Goal: Download file/media

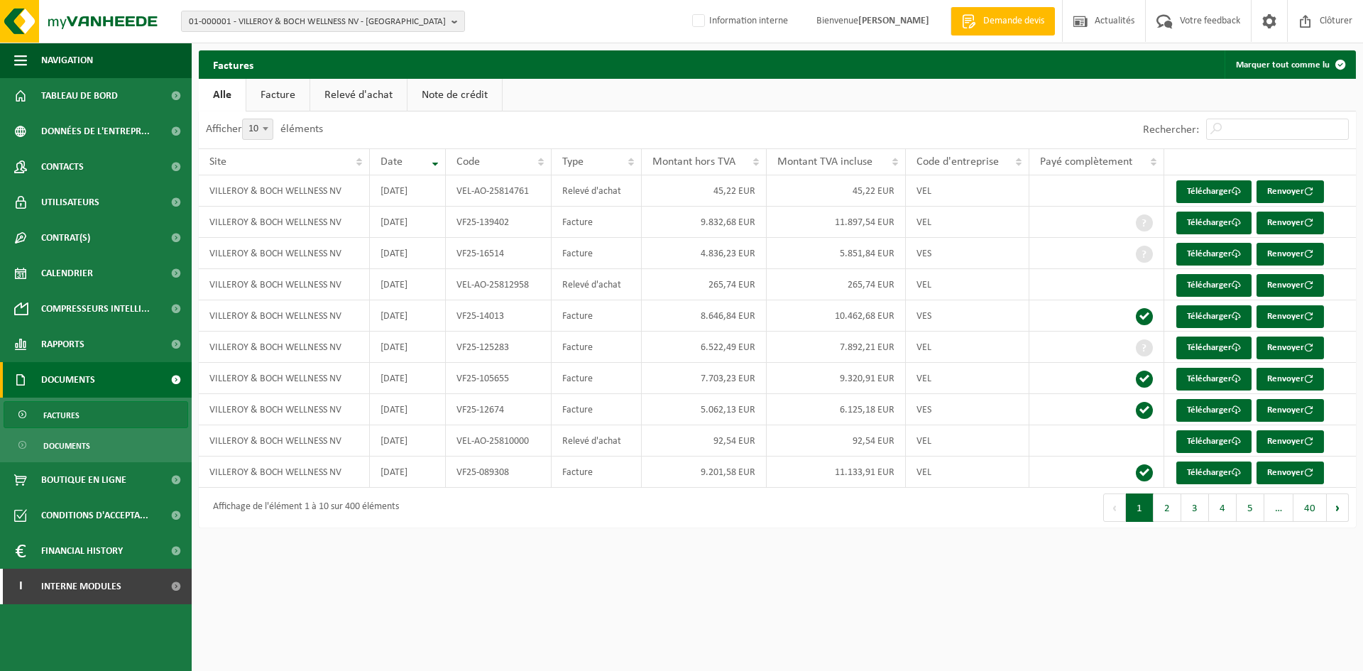
click at [278, 22] on span "01-000001 - VILLEROY & BOCH WELLNESS NV - ROESELARE" at bounding box center [317, 21] width 257 height 21
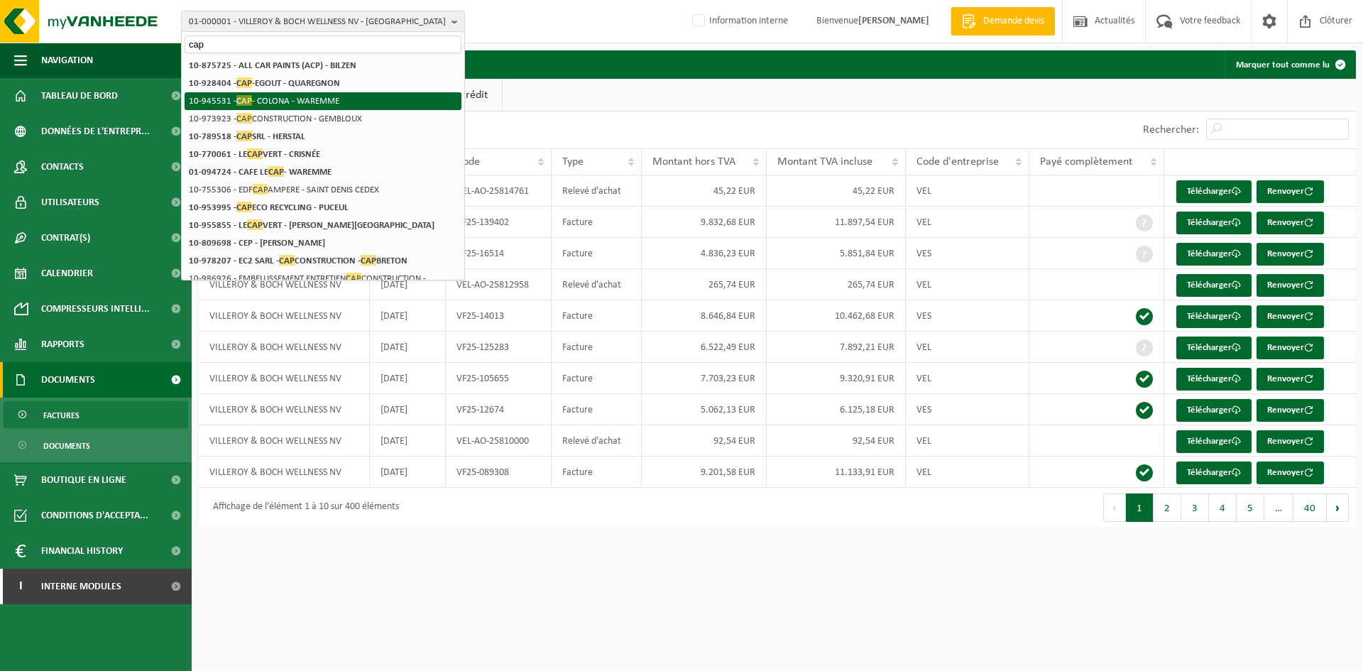
type input "cap"
click at [288, 103] on li "10-945531 - CAP - COLONA - WAREMME" at bounding box center [323, 101] width 277 height 18
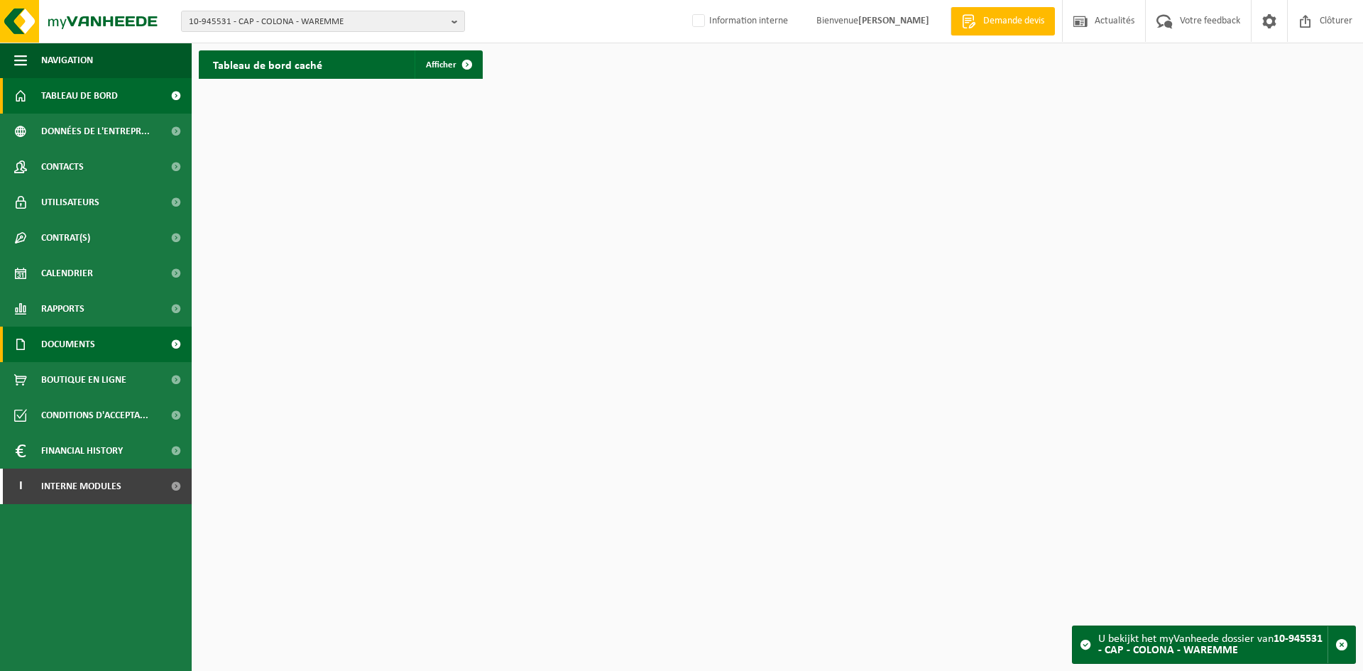
click at [86, 347] on span "Documents" at bounding box center [68, 344] width 54 height 35
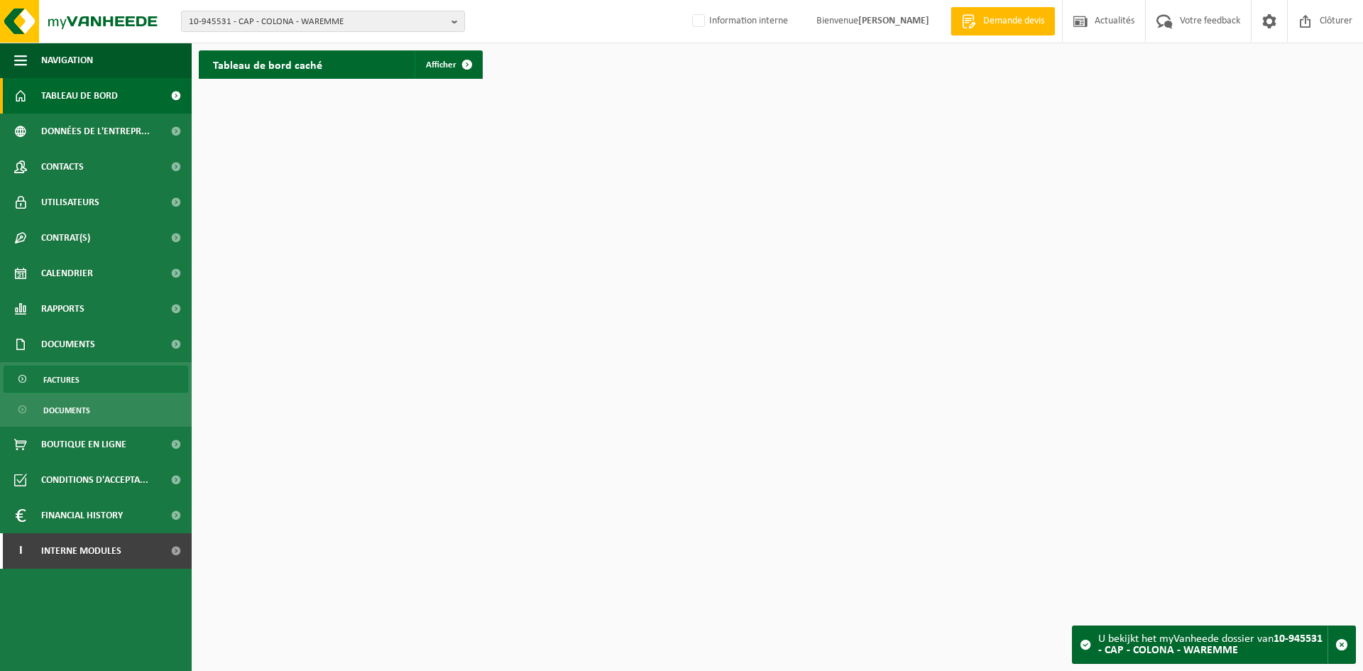
click at [102, 383] on link "Factures" at bounding box center [96, 379] width 185 height 27
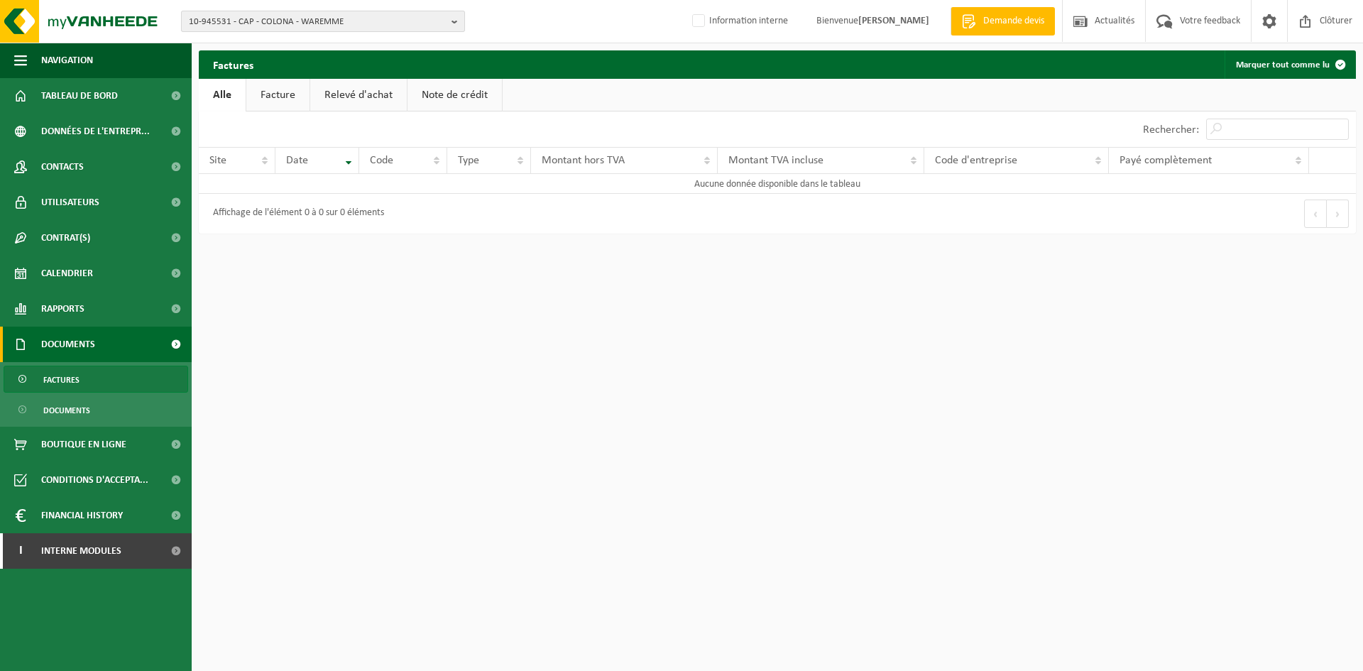
click at [346, 21] on span "10-945531 - CAP - COLONA - WAREMME" at bounding box center [317, 21] width 257 height 21
click at [254, 65] on li "10-945531 - CAP - COLONA - WAREMME" at bounding box center [323, 66] width 277 height 18
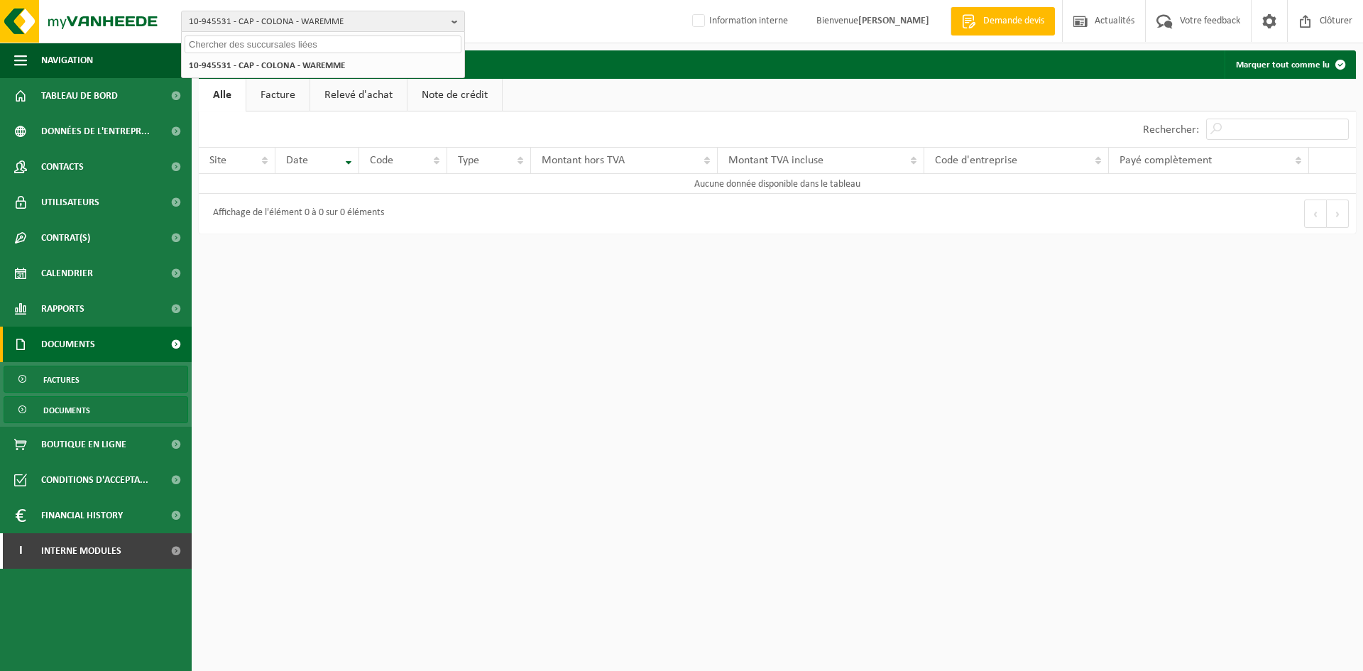
click at [79, 407] on span "Documents" at bounding box center [66, 410] width 47 height 27
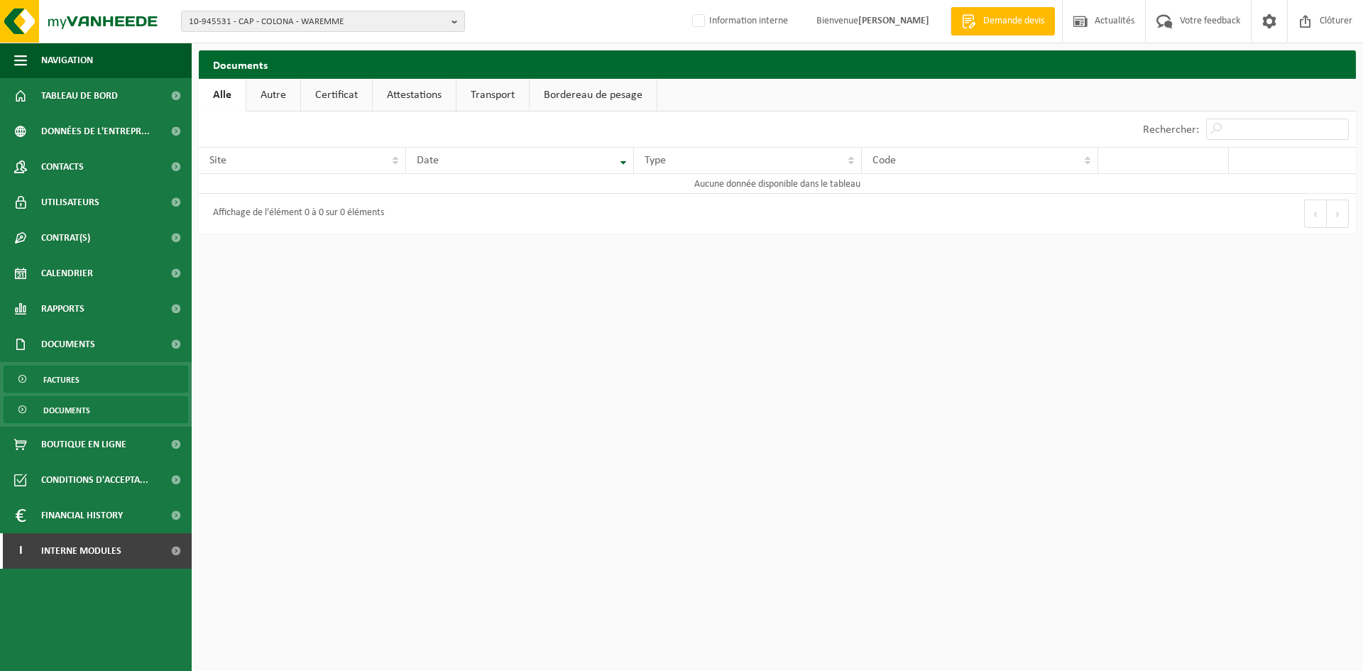
click at [71, 379] on span "Factures" at bounding box center [61, 379] width 36 height 27
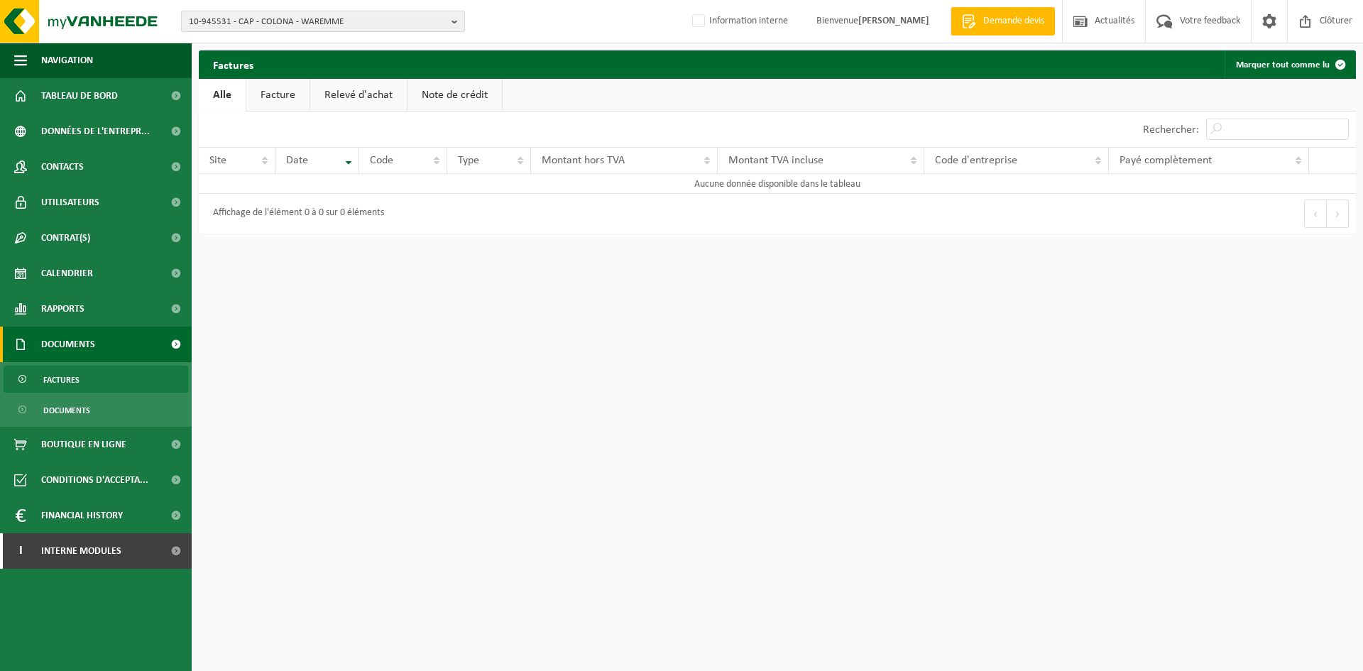
click at [246, 22] on span "10-945531 - CAP - COLONA - WAREMME" at bounding box center [317, 21] width 257 height 21
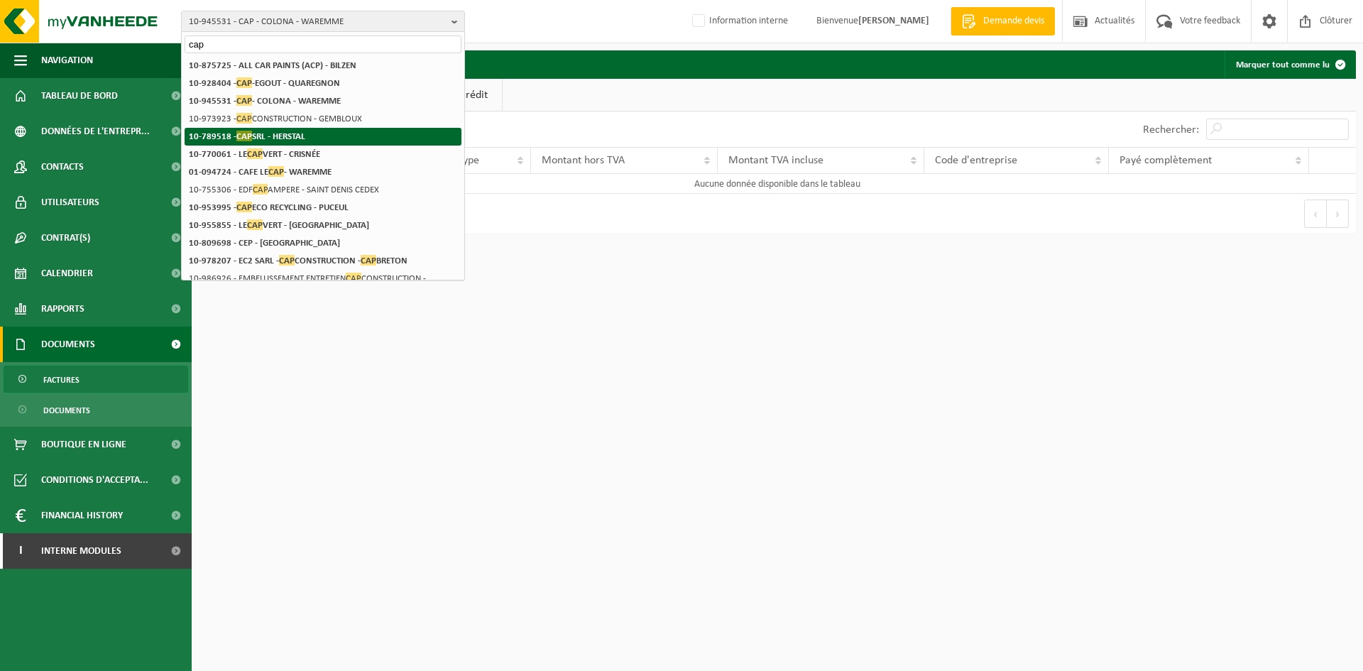
type input "cap"
click at [286, 138] on strong "10-789518 - CAP SRL - HERSTAL" at bounding box center [247, 136] width 116 height 11
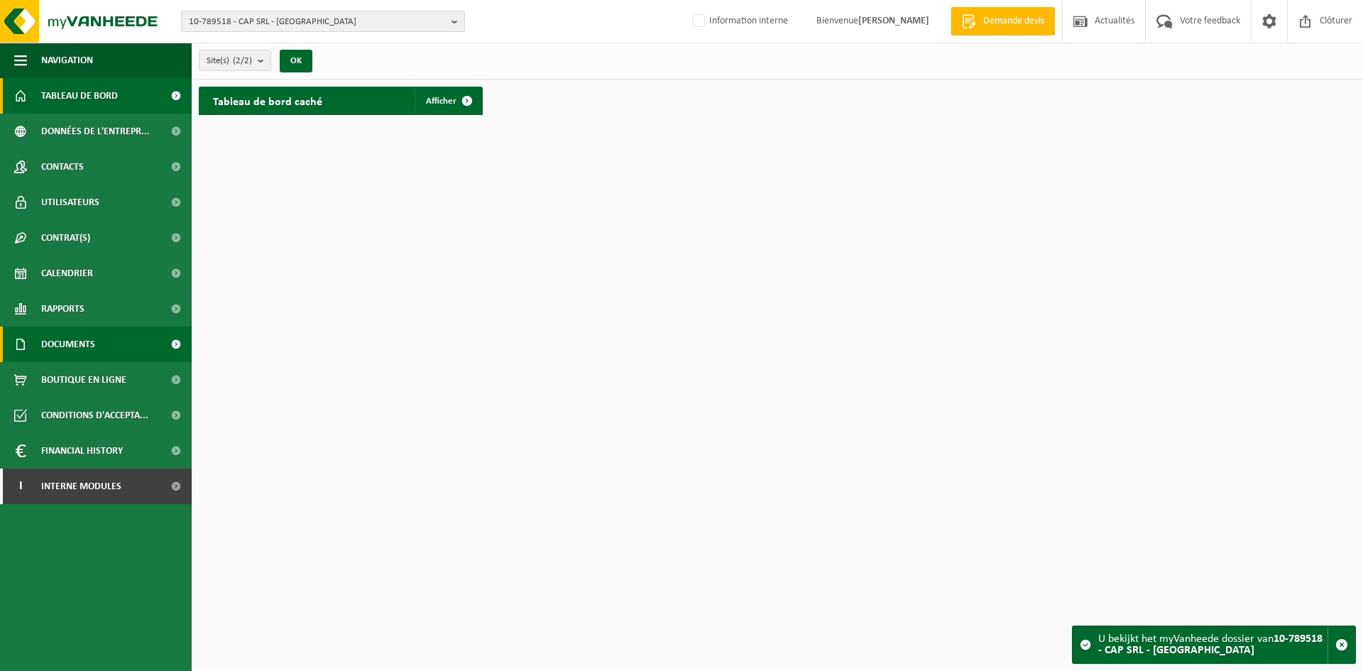
click at [106, 344] on link "Documents" at bounding box center [96, 344] width 192 height 35
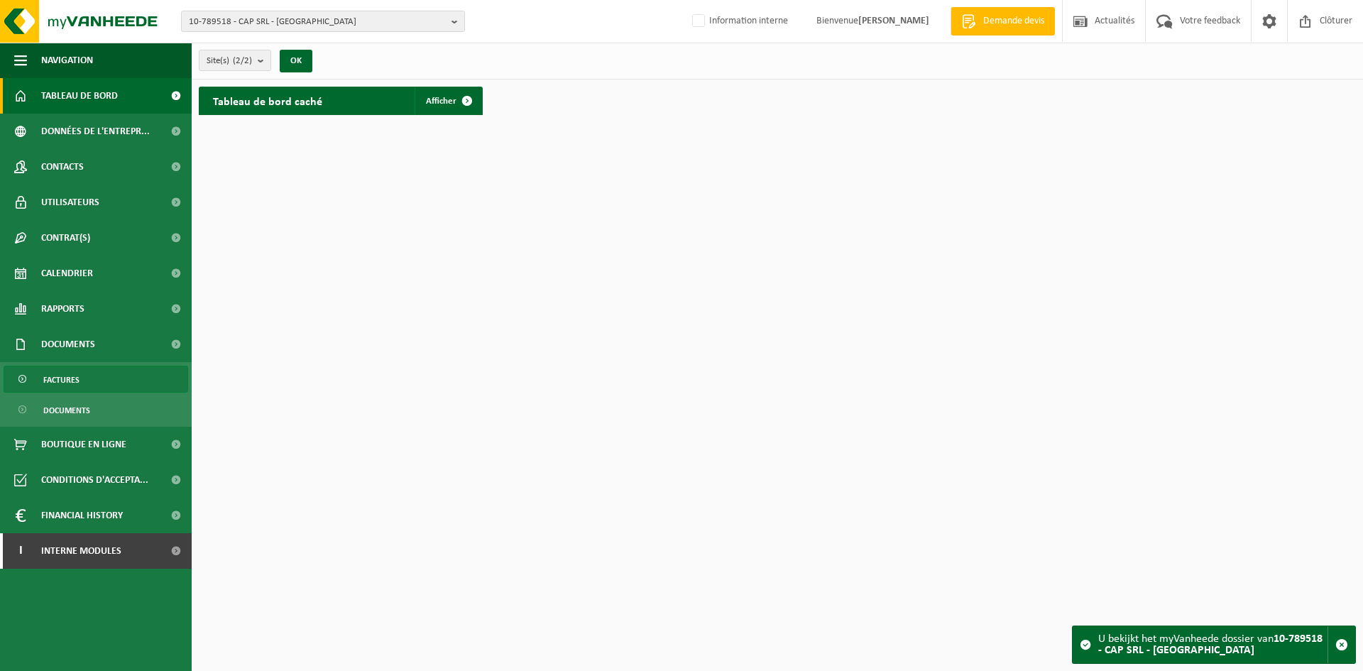
click at [110, 378] on link "Factures" at bounding box center [96, 379] width 185 height 27
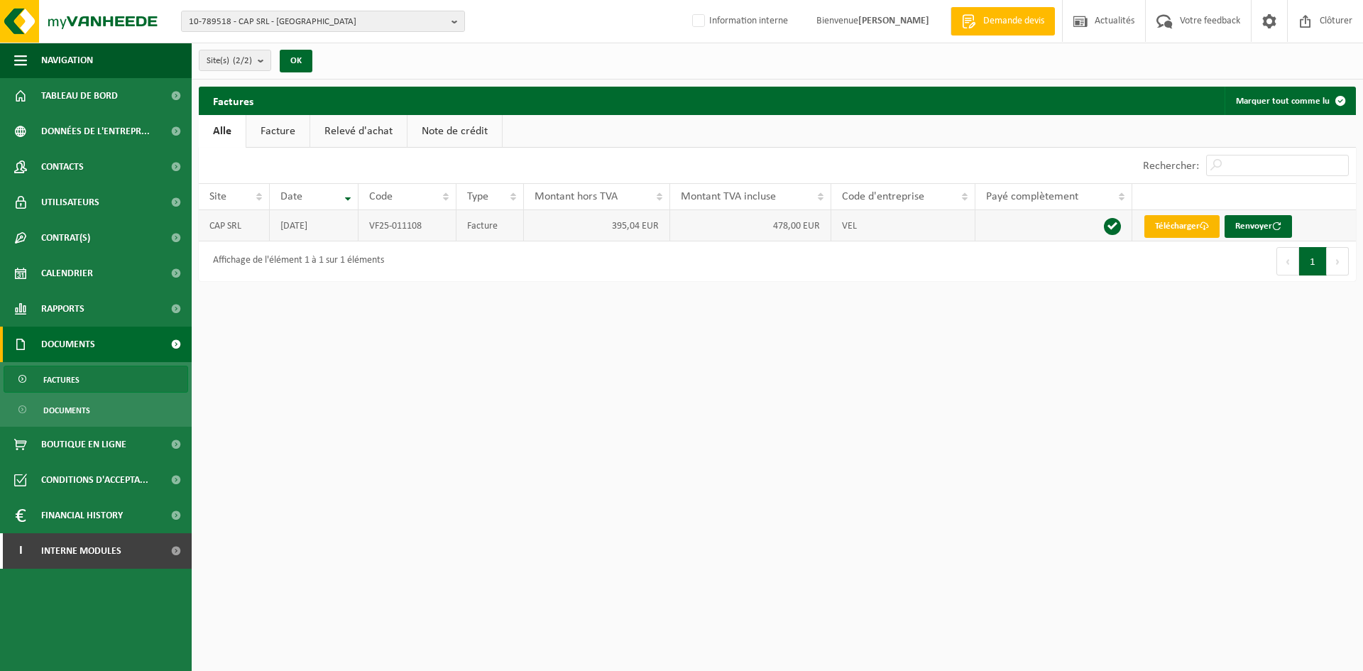
click at [1188, 226] on link "Télécharger" at bounding box center [1181, 226] width 75 height 23
click at [241, 228] on td "CAP SRL" at bounding box center [234, 225] width 71 height 31
click at [206, 20] on span "10-789518 - CAP SRL - HERSTAL" at bounding box center [317, 21] width 257 height 21
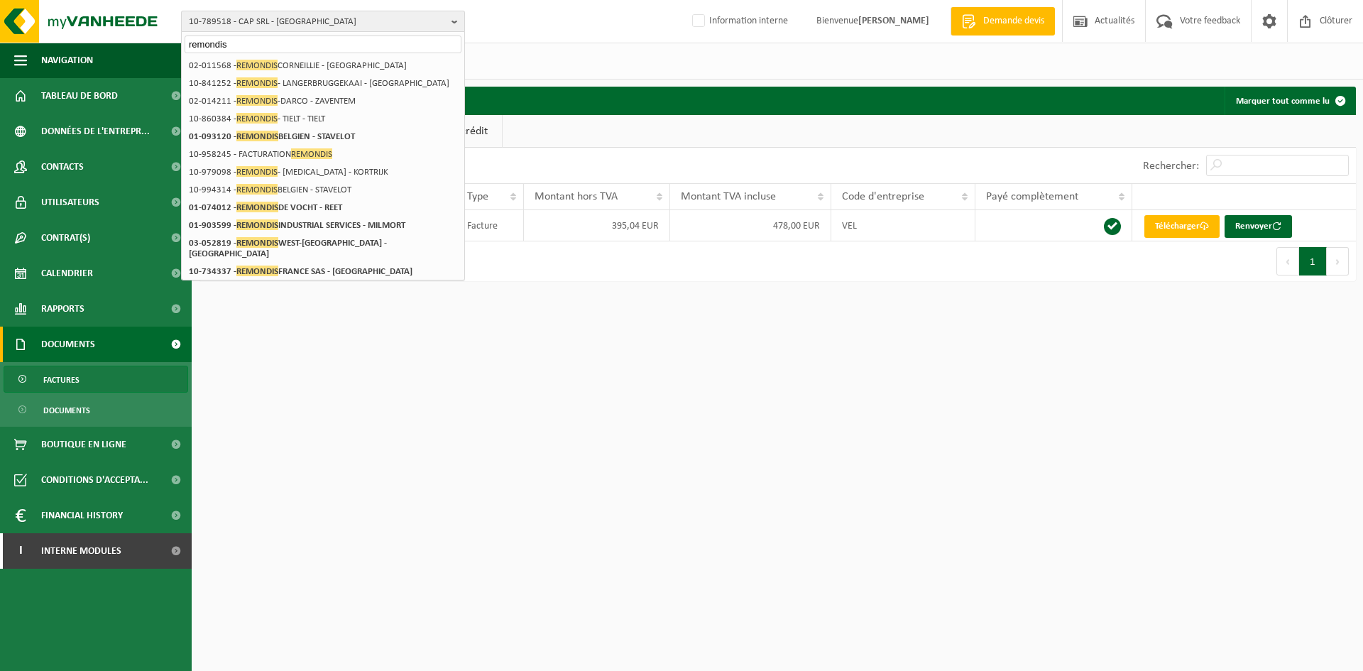
type input "remondis"
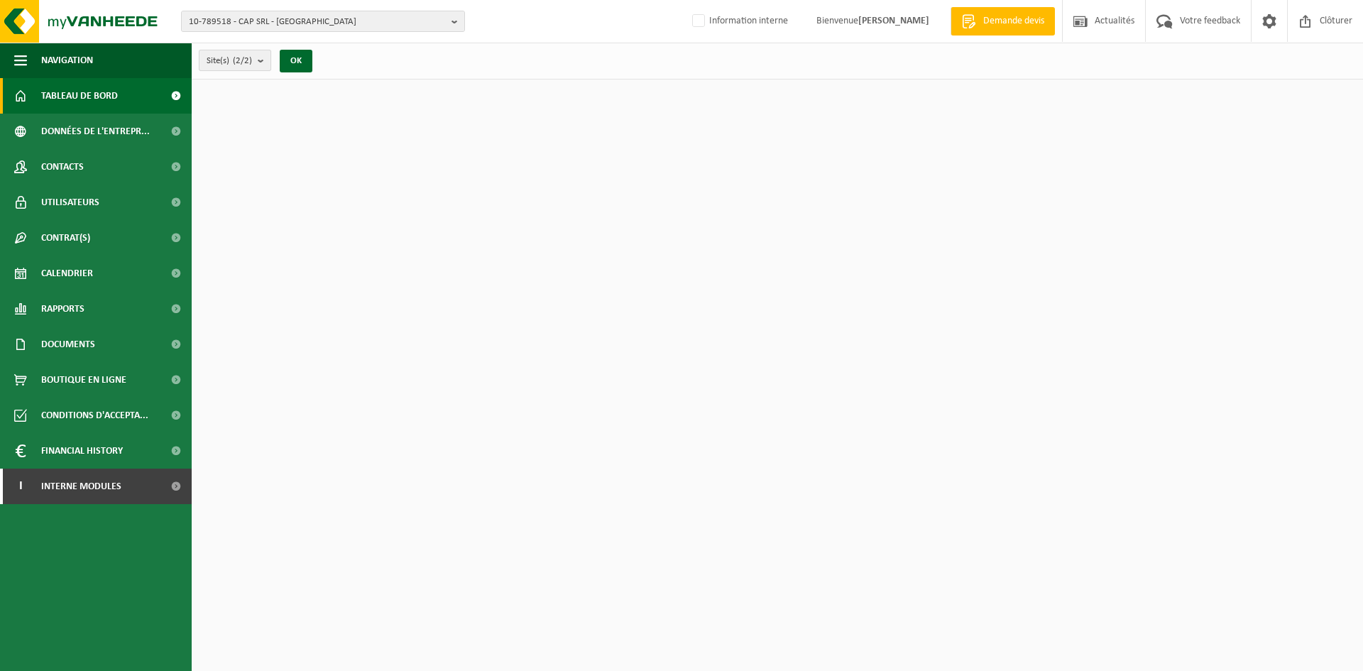
click at [270, 65] on b "submit" at bounding box center [264, 60] width 13 height 20
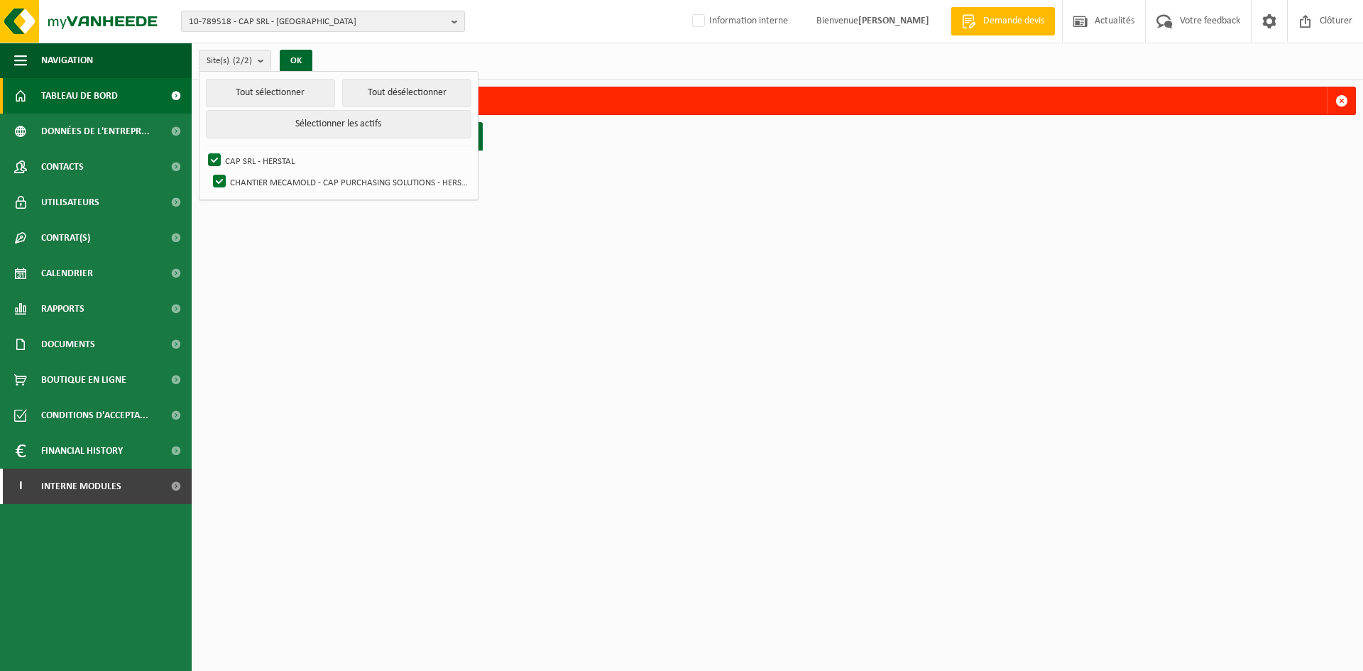
click at [304, 26] on span "10-789518 - CAP SRL - HERSTAL" at bounding box center [317, 21] width 257 height 21
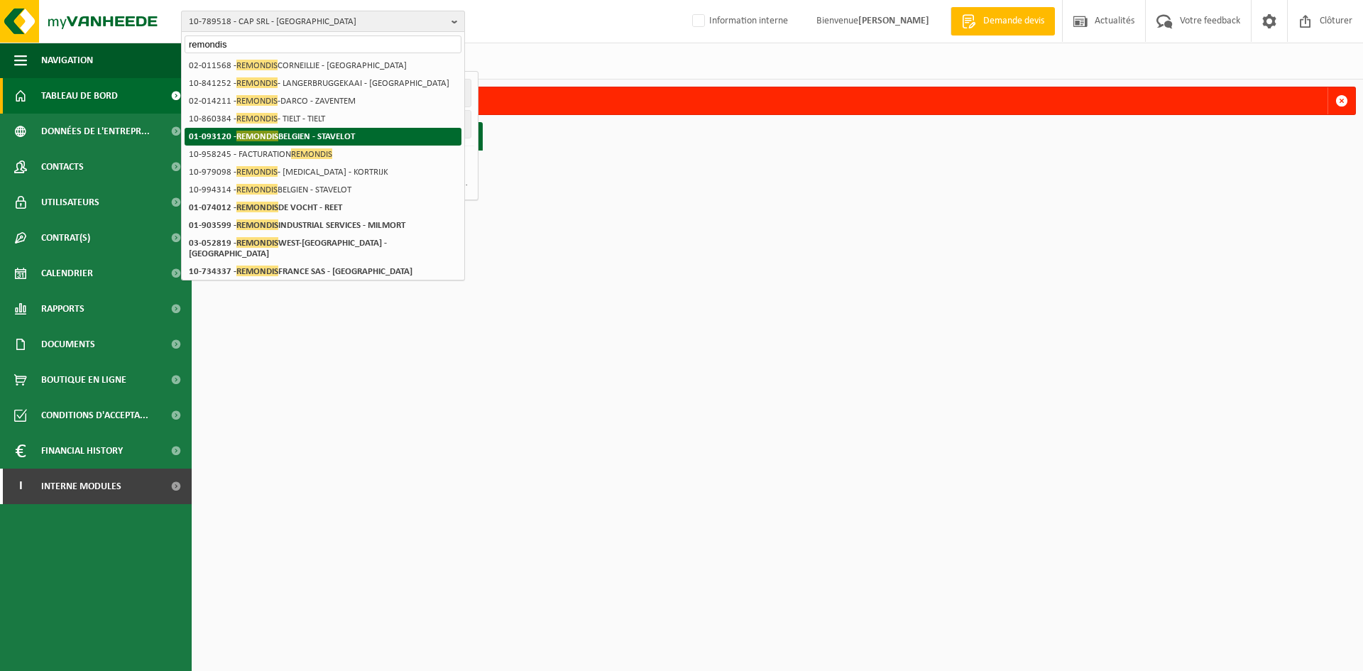
type input "remondis"
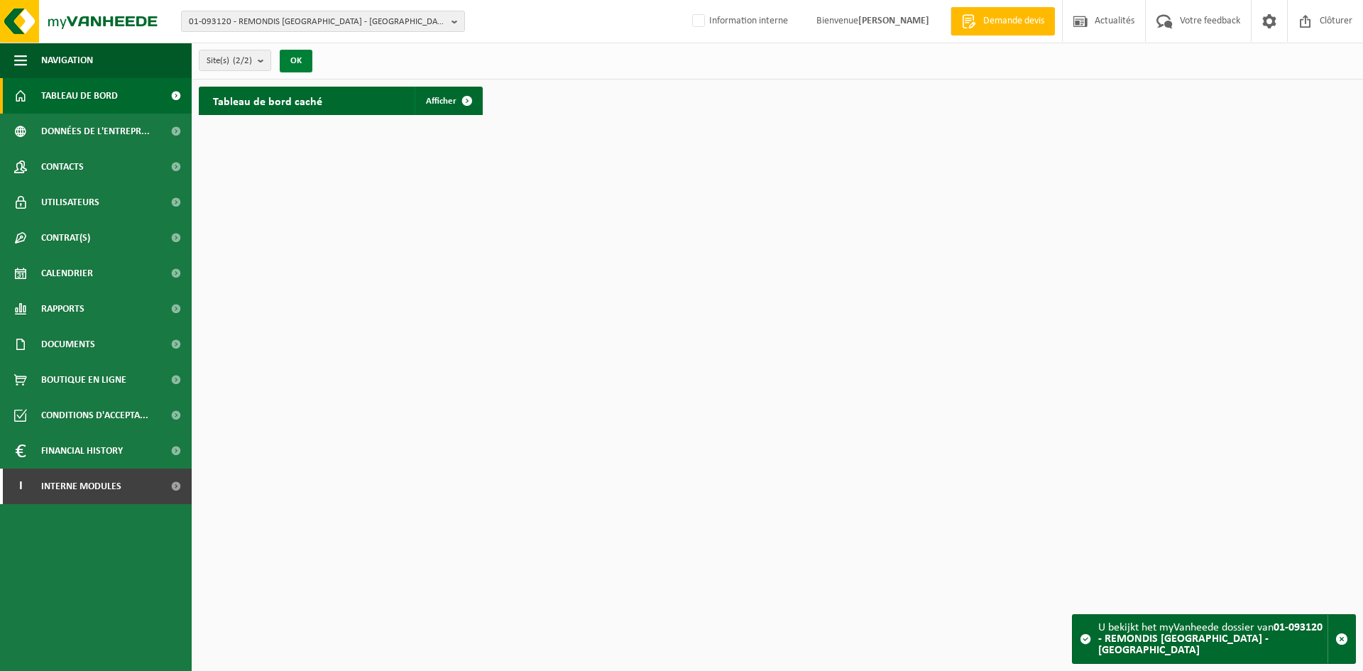
click at [290, 55] on button "OK" at bounding box center [296, 61] width 33 height 23
